Goal: Task Accomplishment & Management: Use online tool/utility

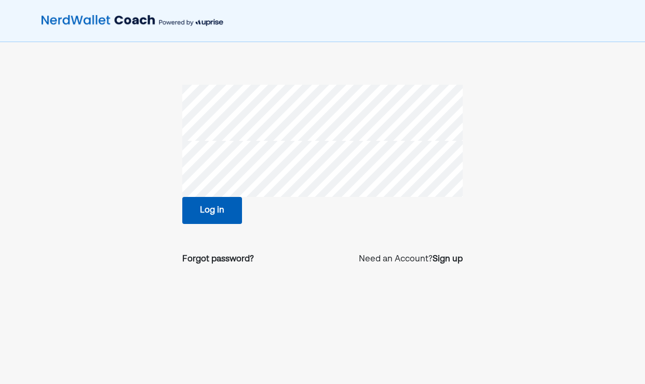
click at [216, 213] on button "Log in" at bounding box center [212, 210] width 60 height 27
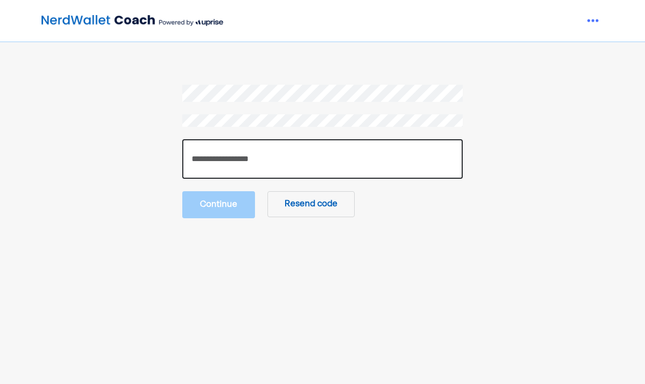
click at [213, 155] on input "number" at bounding box center [322, 158] width 281 height 39
paste input "******"
type input "******"
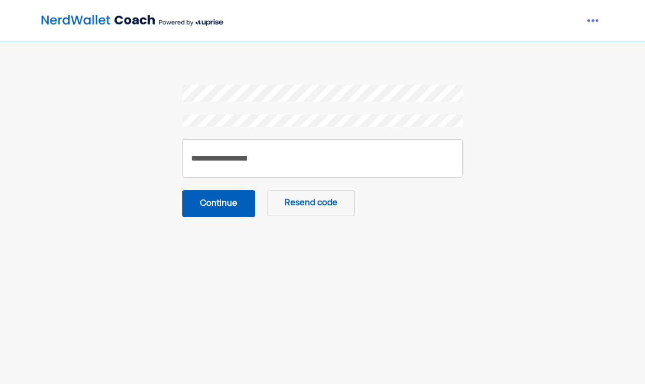
click at [214, 206] on button "Continue" at bounding box center [218, 203] width 73 height 27
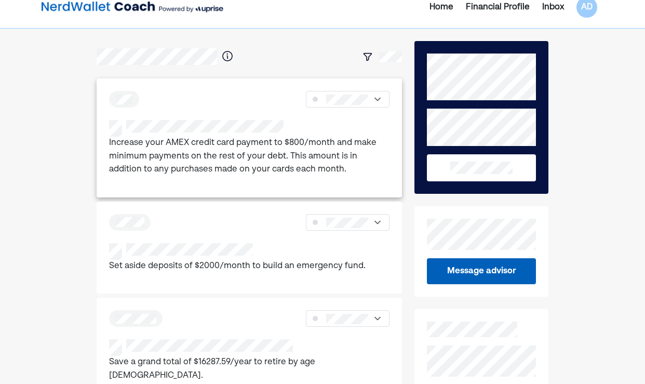
scroll to position [15, 0]
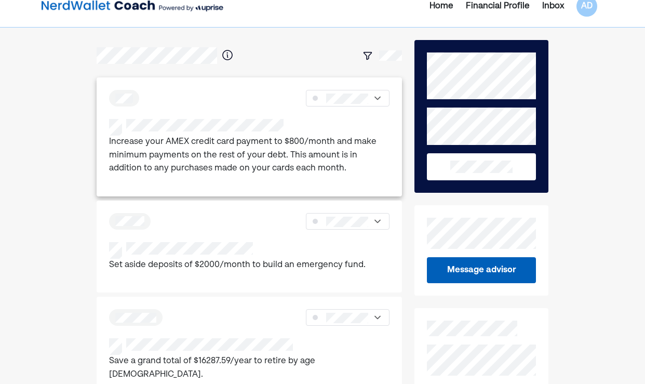
click at [129, 169] on p "Increase your AMEX credit card payment to $800/month and make minimum payments …" at bounding box center [249, 156] width 281 height 40
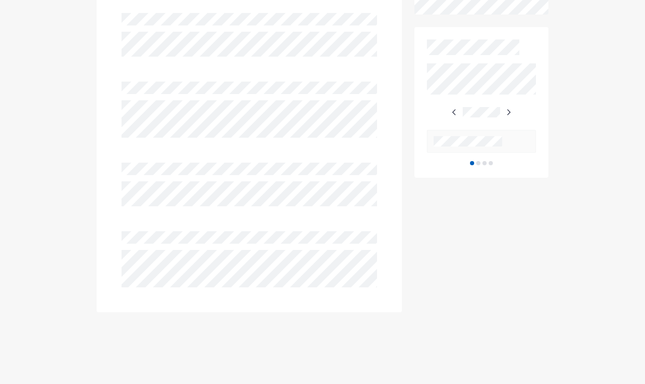
scroll to position [606, 0]
click at [510, 113] on img at bounding box center [508, 108] width 8 height 8
click at [509, 113] on img at bounding box center [508, 108] width 8 height 8
click at [509, 113] on img at bounding box center [507, 108] width 8 height 8
click at [456, 113] on img at bounding box center [454, 108] width 8 height 8
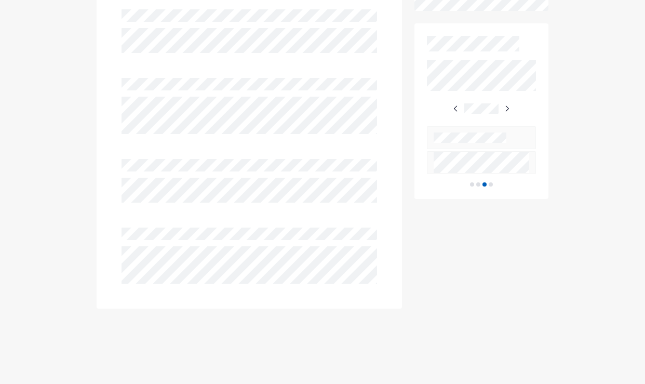
click at [506, 113] on img at bounding box center [507, 108] width 8 height 8
click at [456, 113] on img at bounding box center [454, 108] width 8 height 8
click at [507, 113] on img at bounding box center [507, 108] width 8 height 8
click at [507, 113] on img at bounding box center [508, 108] width 8 height 8
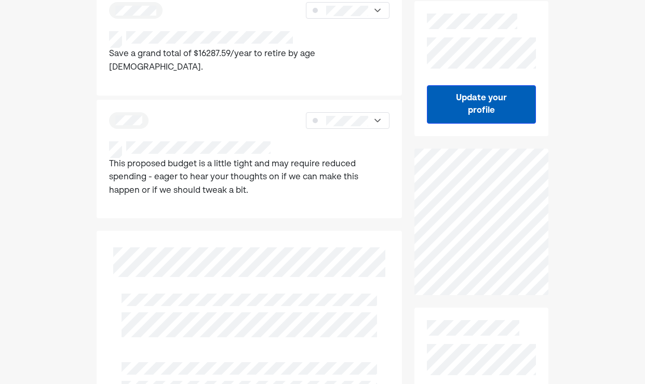
scroll to position [327, 0]
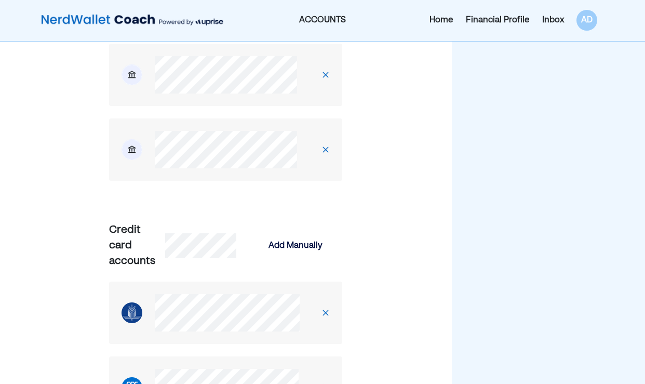
scroll to position [2174, 0]
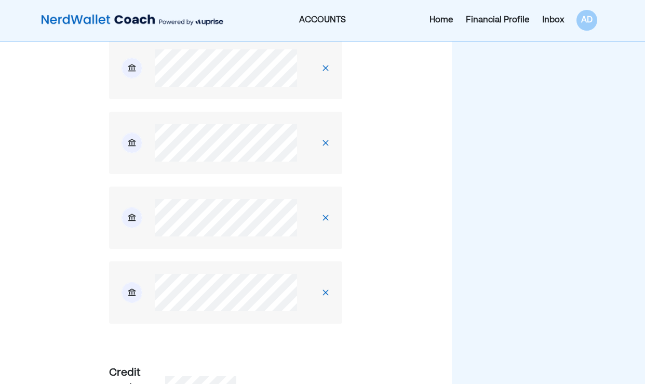
click at [550, 22] on div "Inbox" at bounding box center [553, 20] width 22 height 12
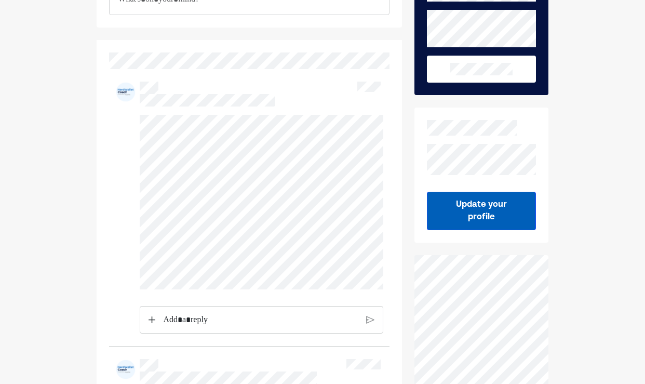
scroll to position [108, 0]
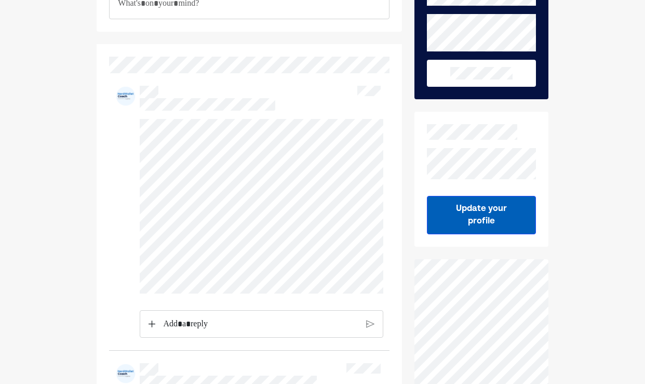
click at [210, 326] on p "Rich Text Editor. Editing area: main" at bounding box center [260, 324] width 195 height 14
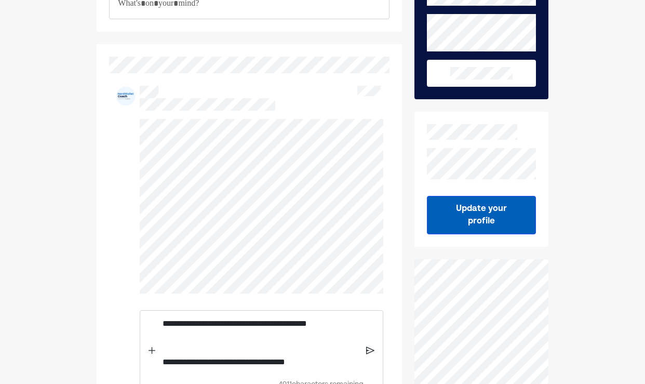
click at [331, 367] on p "**********" at bounding box center [261, 361] width 196 height 13
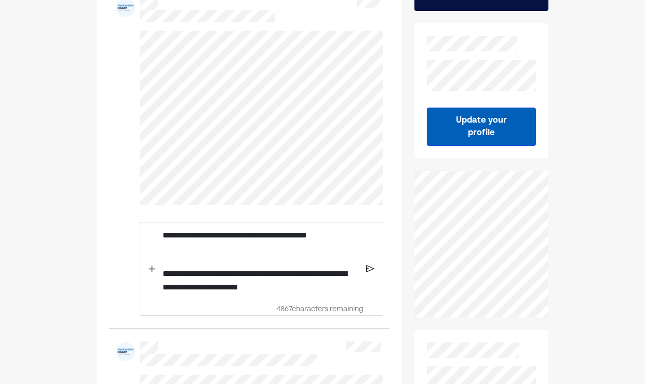
scroll to position [211, 0]
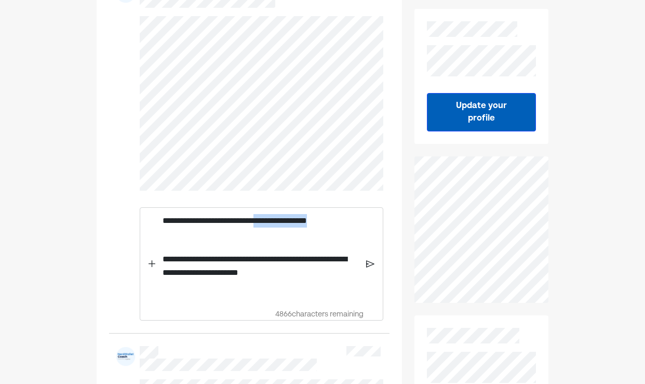
drag, startPoint x: 274, startPoint y: 221, endPoint x: 354, endPoint y: 224, distance: 80.0
click at [354, 224] on p "**********" at bounding box center [261, 220] width 196 height 13
click at [185, 295] on p "Rich Text Editor. Editing area: main" at bounding box center [261, 292] width 196 height 14
click at [169, 241] on p "Rich Text Editor. Editing area: main" at bounding box center [261, 240] width 196 height 14
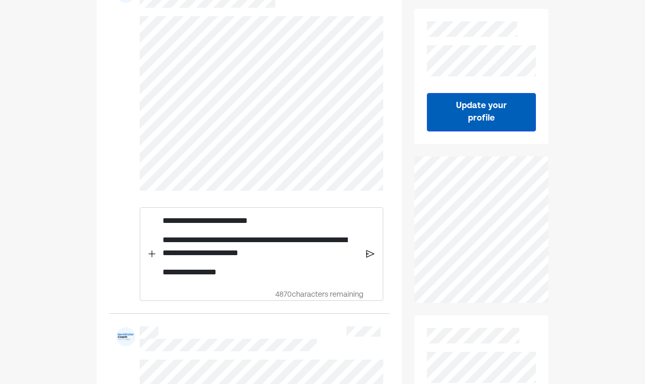
click at [239, 275] on p "**********" at bounding box center [261, 271] width 196 height 13
click at [375, 257] on div "**********" at bounding box center [262, 254] width 244 height 95
click at [368, 254] on img at bounding box center [370, 254] width 9 height 9
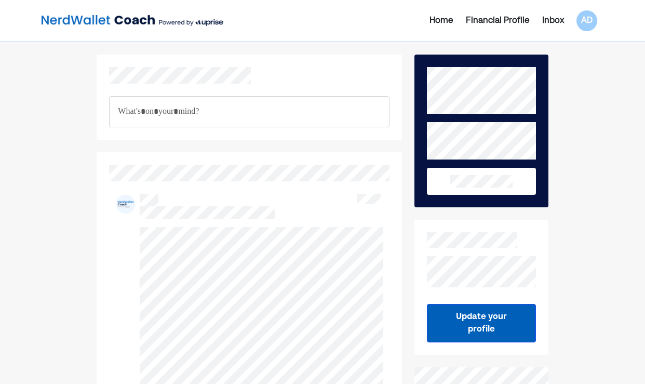
scroll to position [0, 0]
click at [441, 20] on div "Home" at bounding box center [442, 21] width 24 height 12
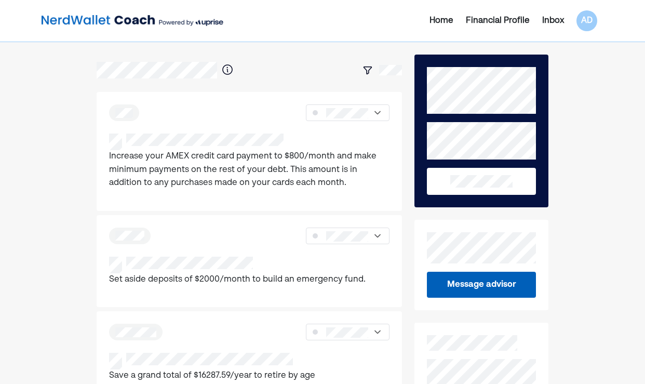
click at [487, 17] on div "Financial Profile" at bounding box center [498, 21] width 64 height 12
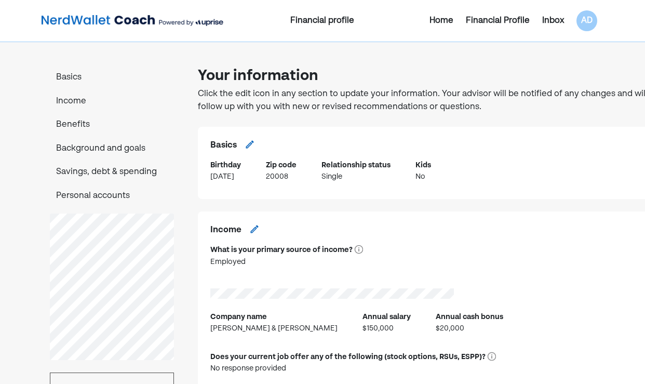
click at [433, 20] on div "Home" at bounding box center [442, 21] width 24 height 12
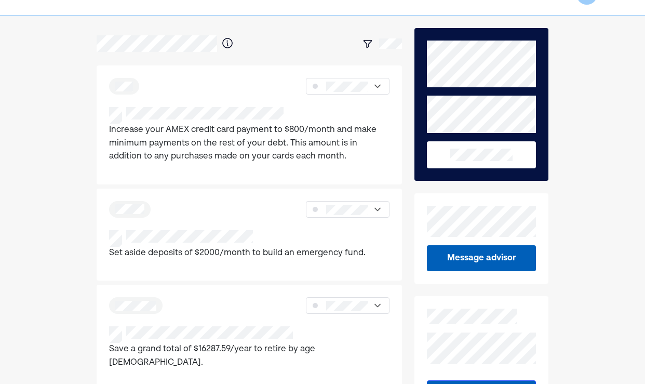
click at [256, 167] on div "Increase your AMEX credit card payment to $800/month and make minimum payments …" at bounding box center [249, 141] width 281 height 69
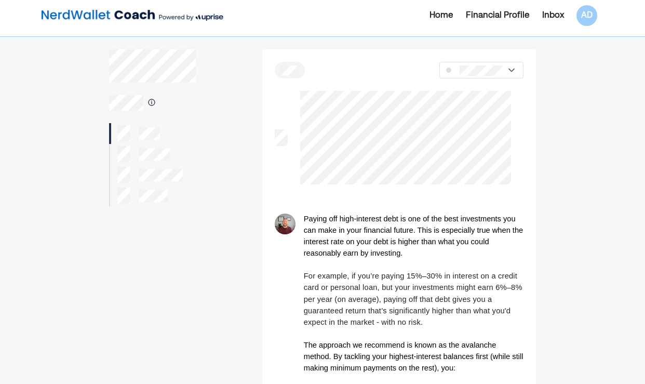
scroll to position [7, 0]
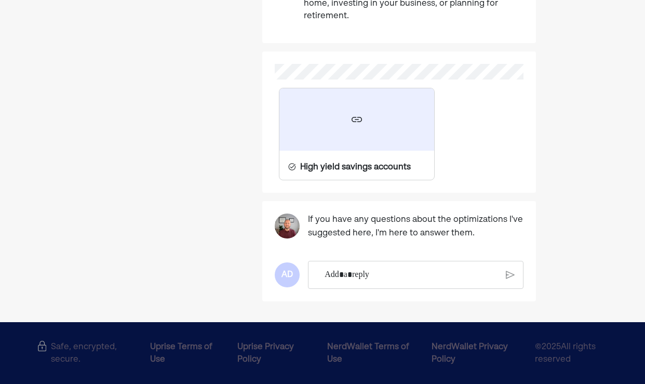
scroll to position [840, 0]
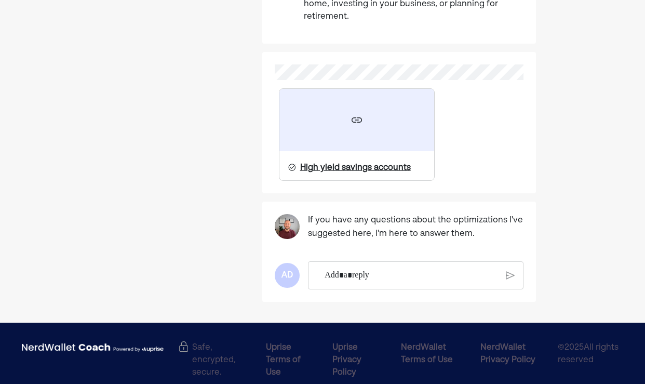
click at [332, 111] on div at bounding box center [356, 120] width 155 height 62
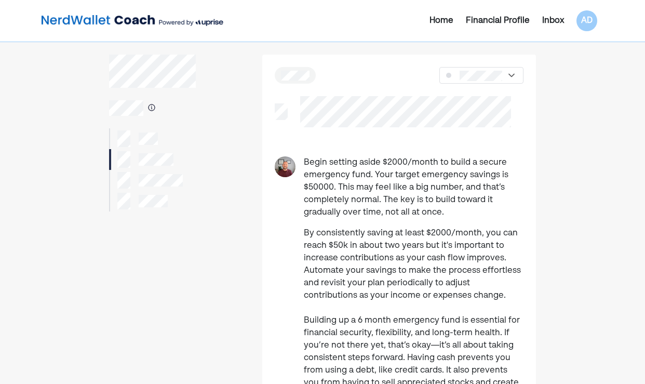
scroll to position [0, 0]
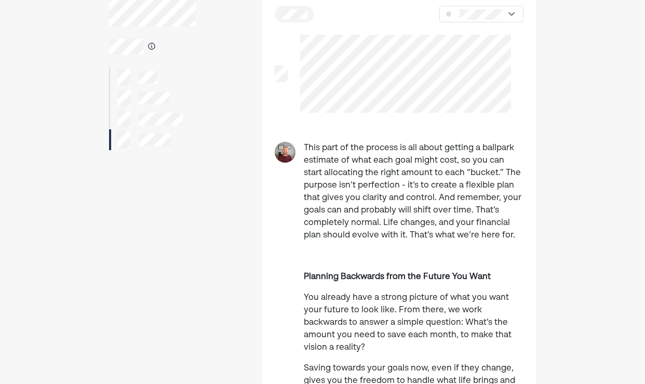
scroll to position [63, 0]
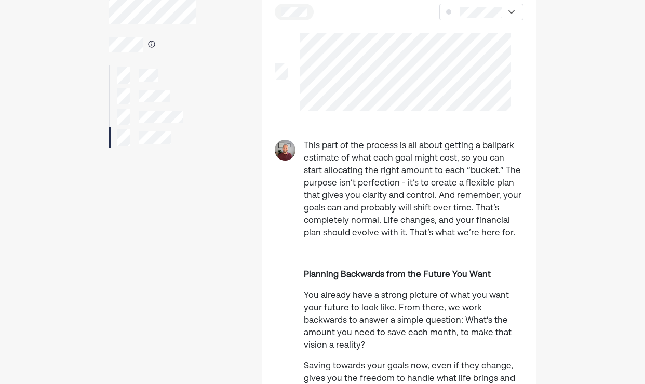
click at [394, 21] on div "This part of the process is all about getting a ballpark estimate of what each …" at bounding box center [399, 354] width 274 height 727
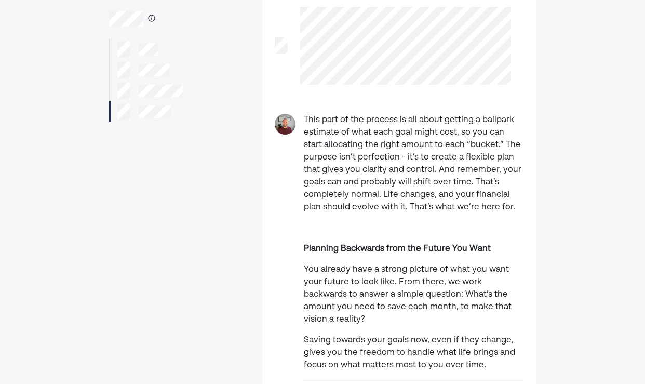
scroll to position [13, 0]
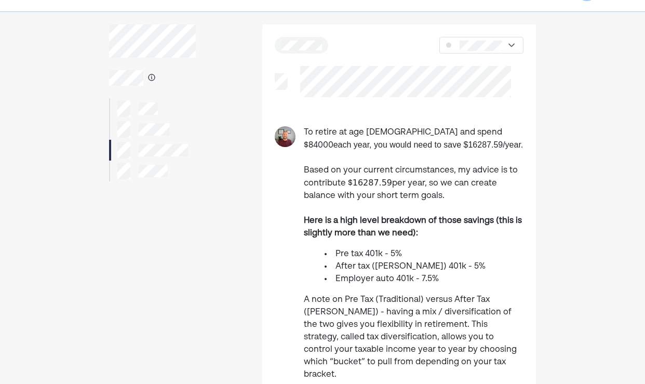
scroll to position [29, 0]
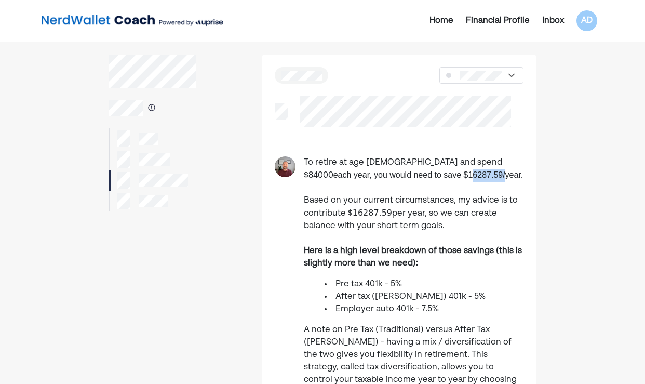
drag, startPoint x: 384, startPoint y: 177, endPoint x: 416, endPoint y: 176, distance: 31.2
click at [416, 176] on span "each year, you would need to save $16287.59/year." at bounding box center [428, 174] width 190 height 9
copy span "16287.59"
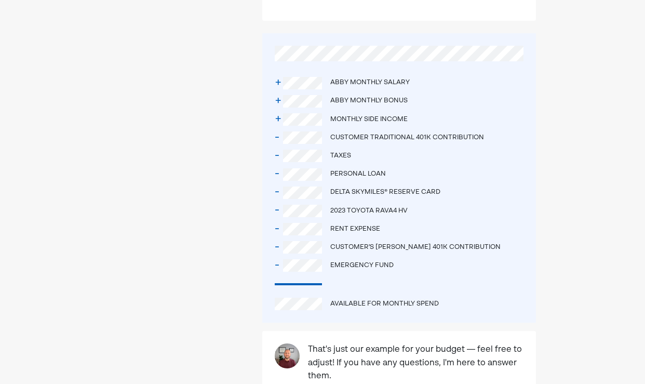
scroll to position [763, 0]
